Goal: Task Accomplishment & Management: Manage account settings

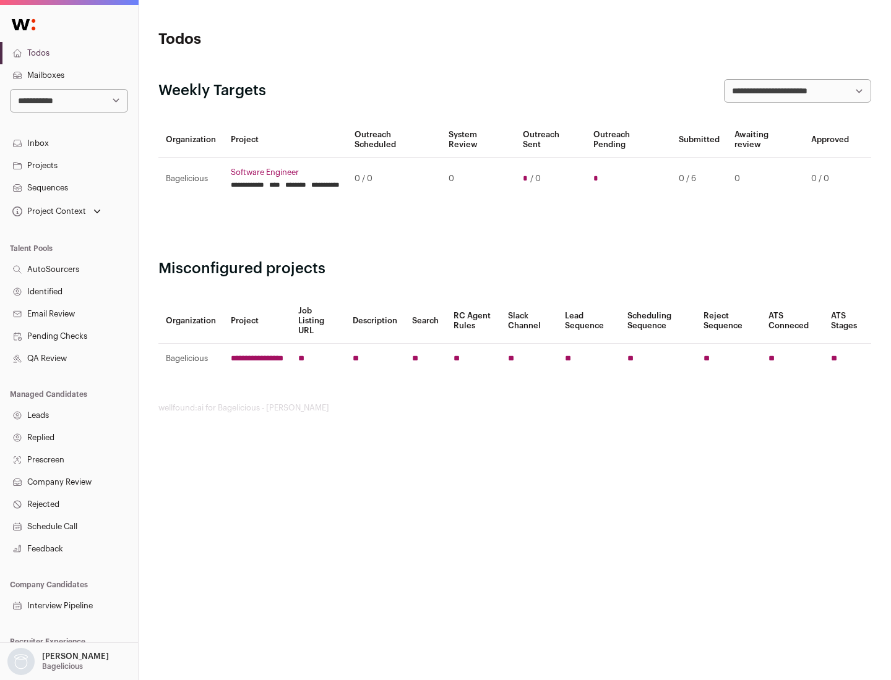
click at [69, 165] on link "Projects" at bounding box center [69, 166] width 138 height 22
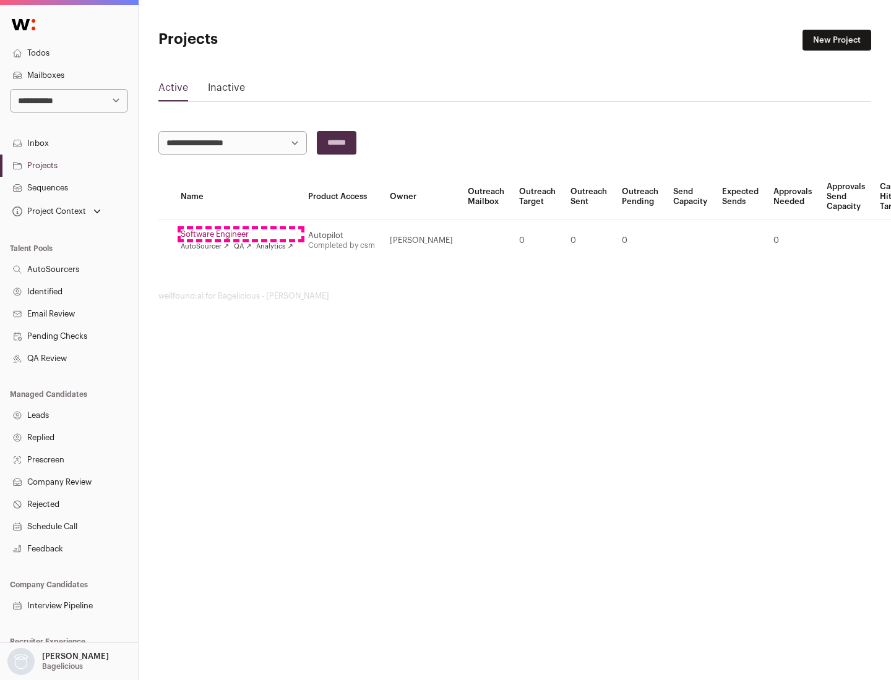
click at [241, 234] on link "Software Engineer" at bounding box center [237, 234] width 113 height 10
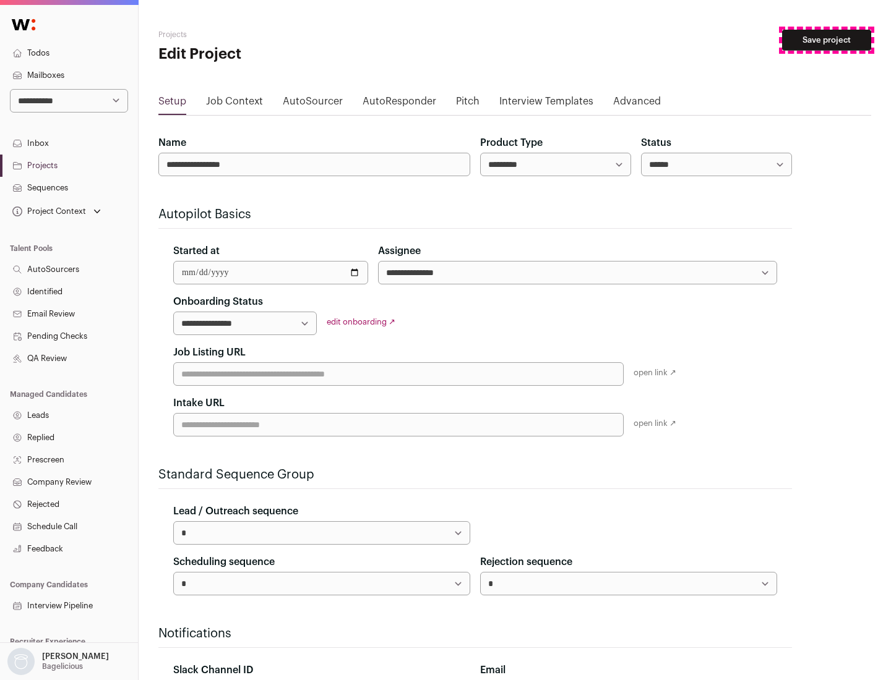
click at [826, 40] on button "Save project" at bounding box center [826, 40] width 89 height 21
